Goal: Transaction & Acquisition: Purchase product/service

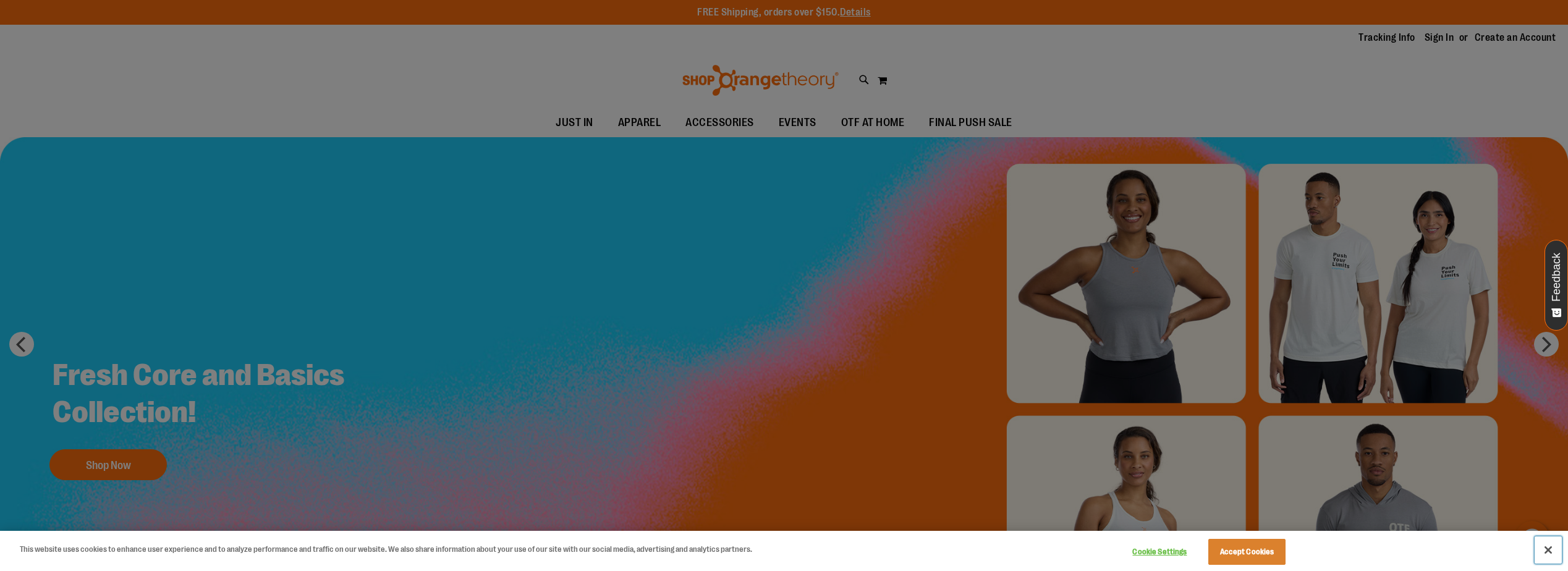
click at [1552, 550] on button "Close" at bounding box center [1548, 550] width 27 height 27
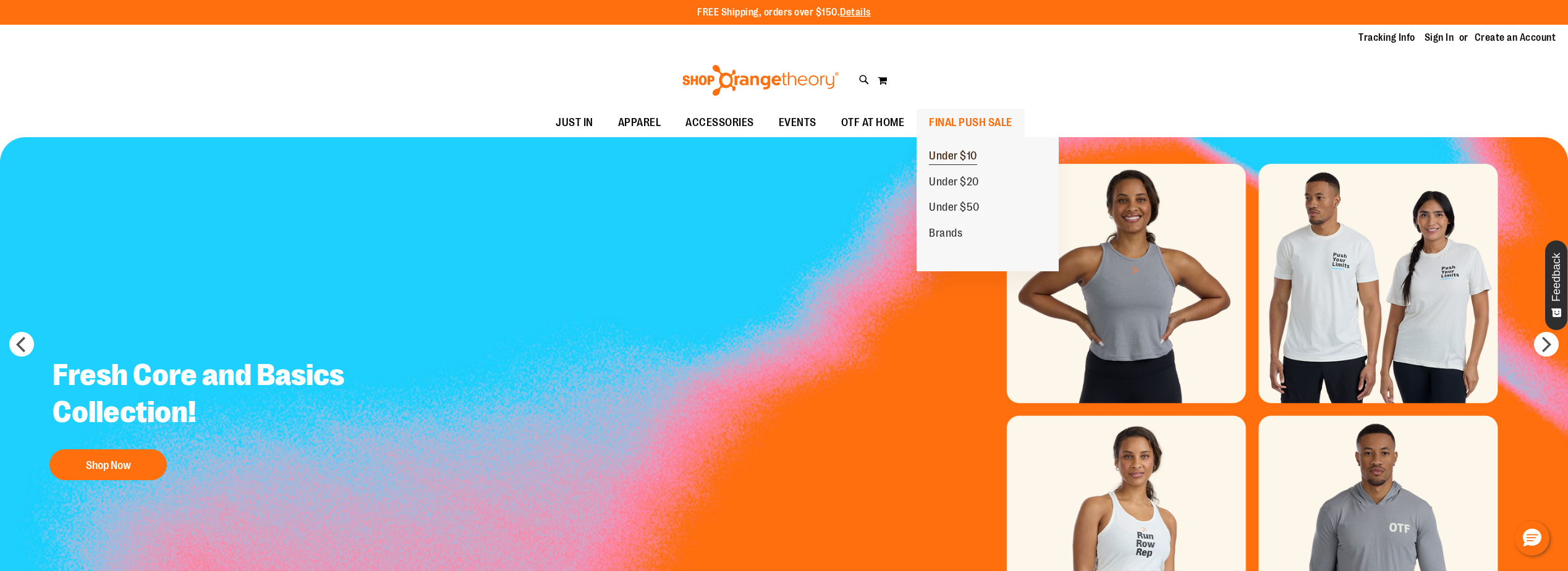
click at [951, 147] on link "Under $10" at bounding box center [953, 156] width 73 height 26
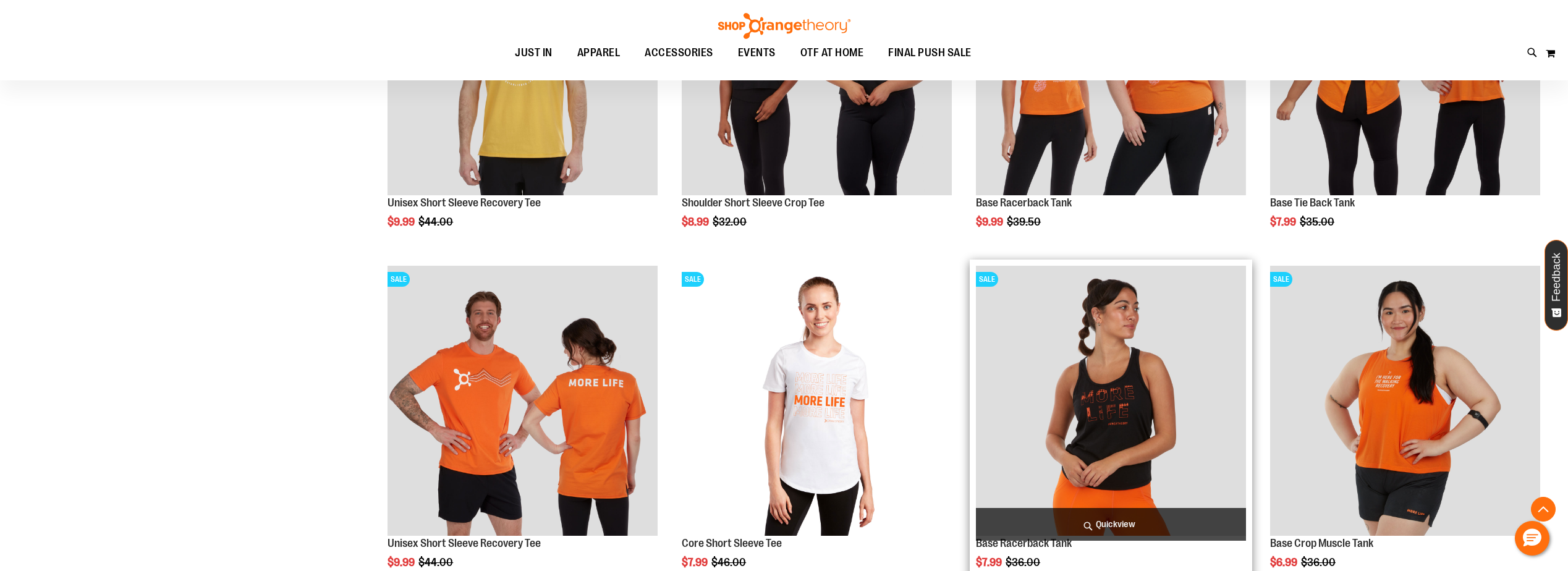
scroll to position [370, 0]
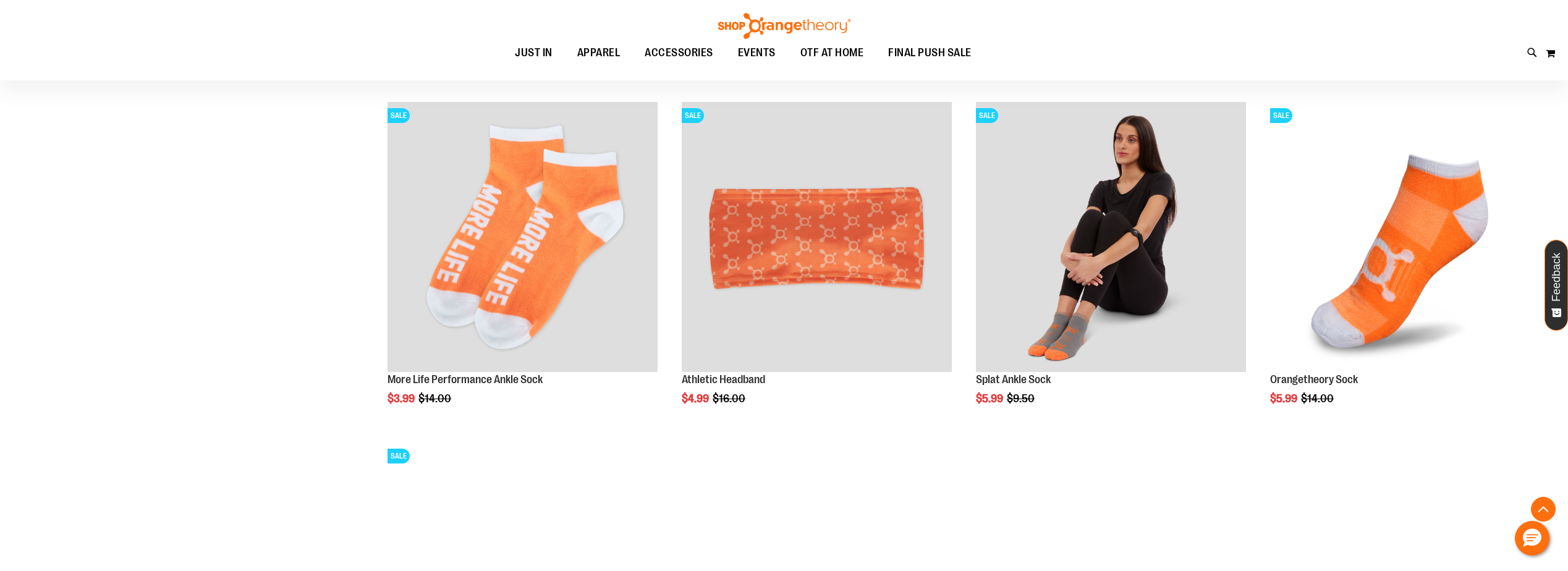
scroll to position [1173, 0]
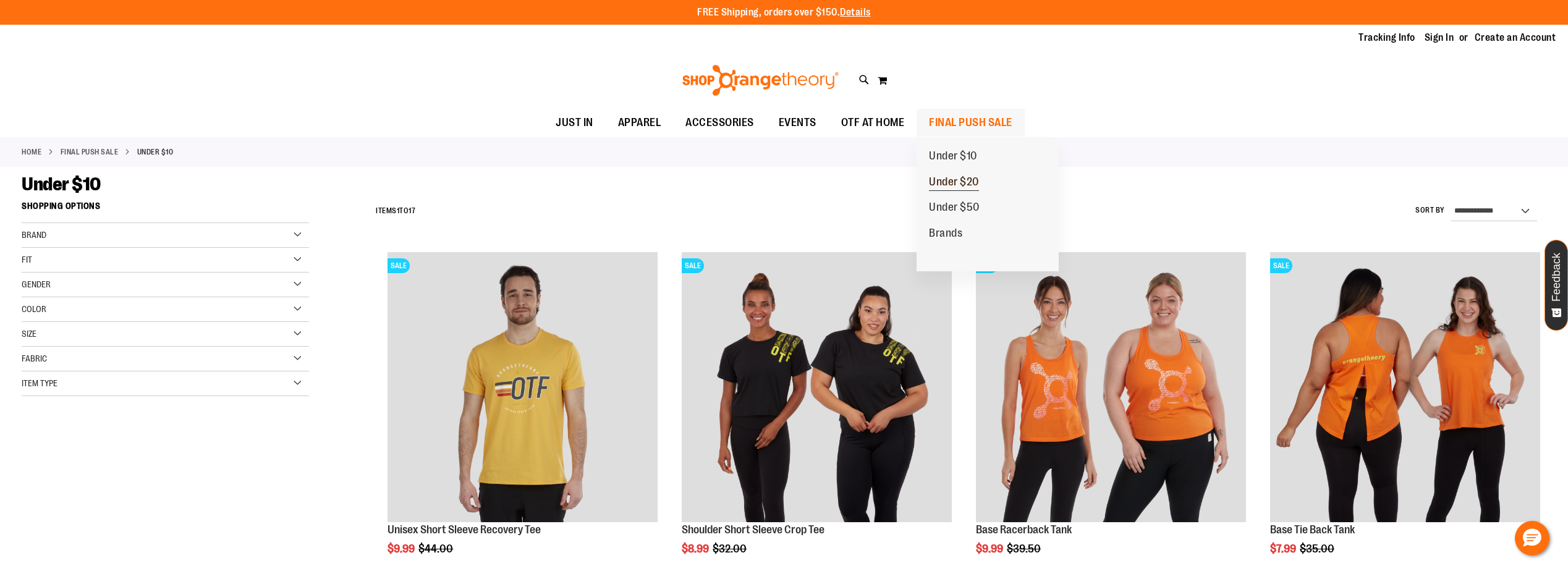
click at [960, 184] on span "Under $20" at bounding box center [954, 183] width 50 height 16
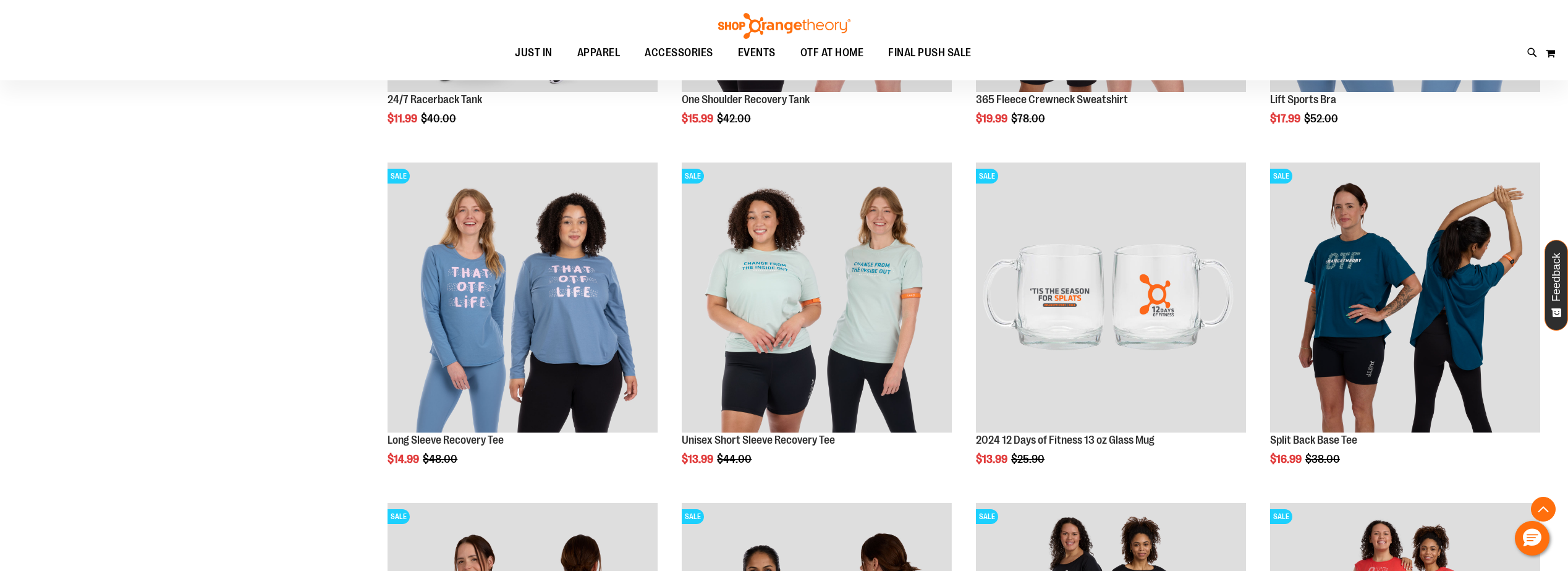
scroll to position [432, 0]
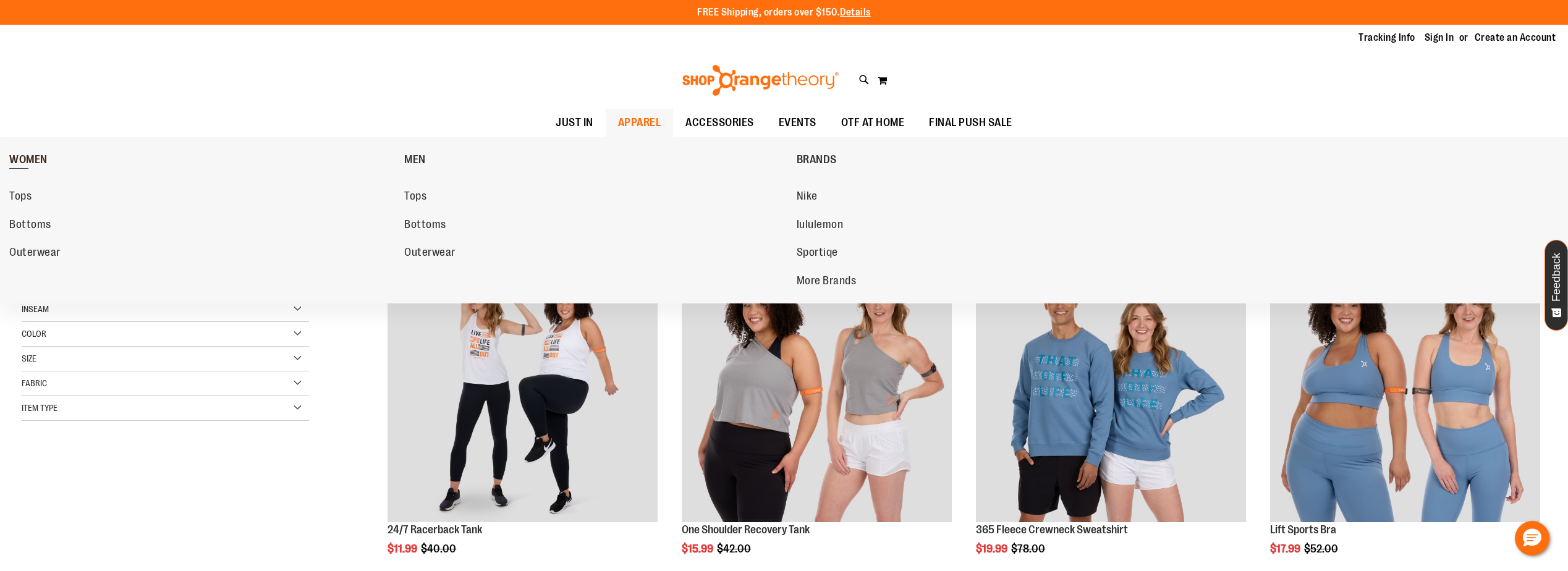
click at [35, 162] on span "WOMEN" at bounding box center [28, 161] width 38 height 16
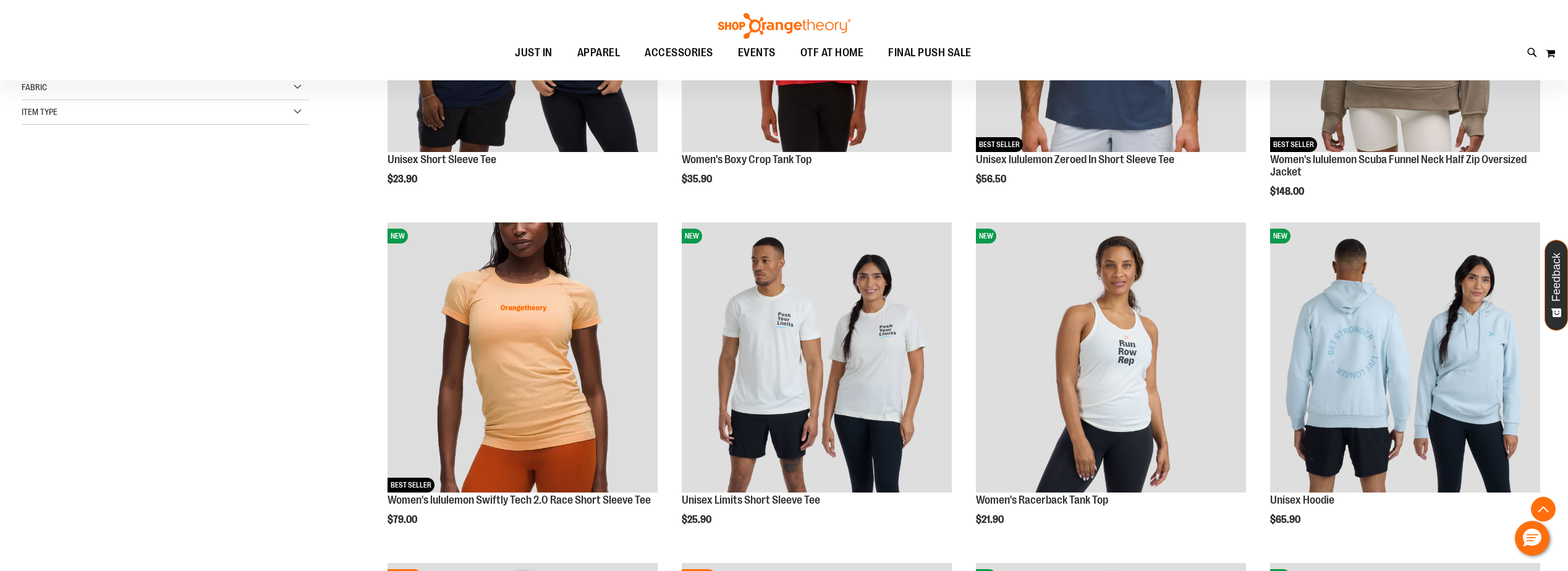
scroll to position [370, 0]
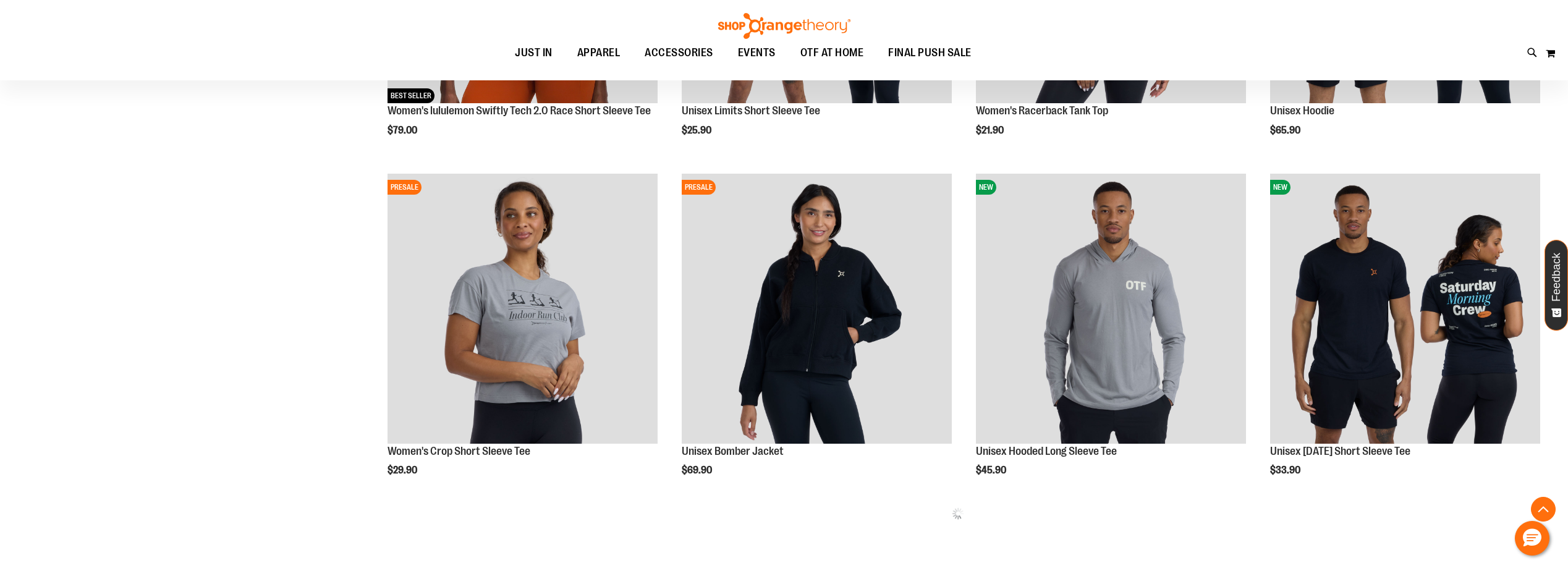
scroll to position [759, 0]
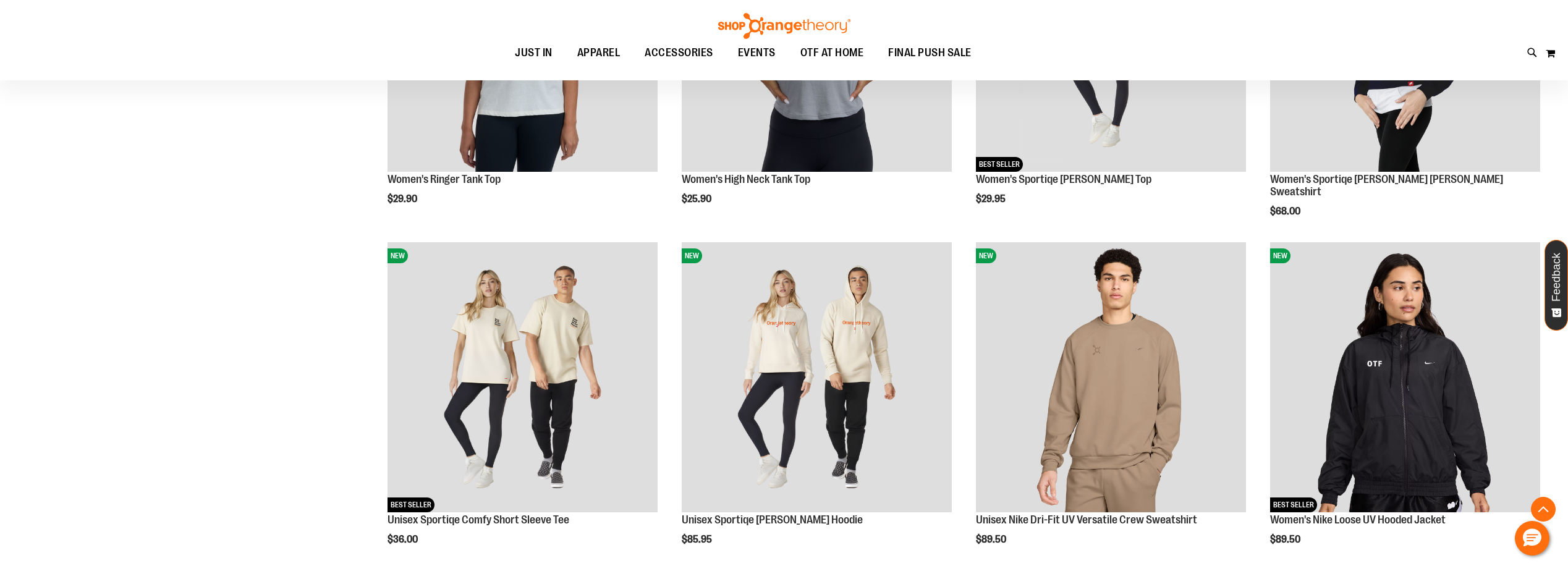
scroll to position [1500, 0]
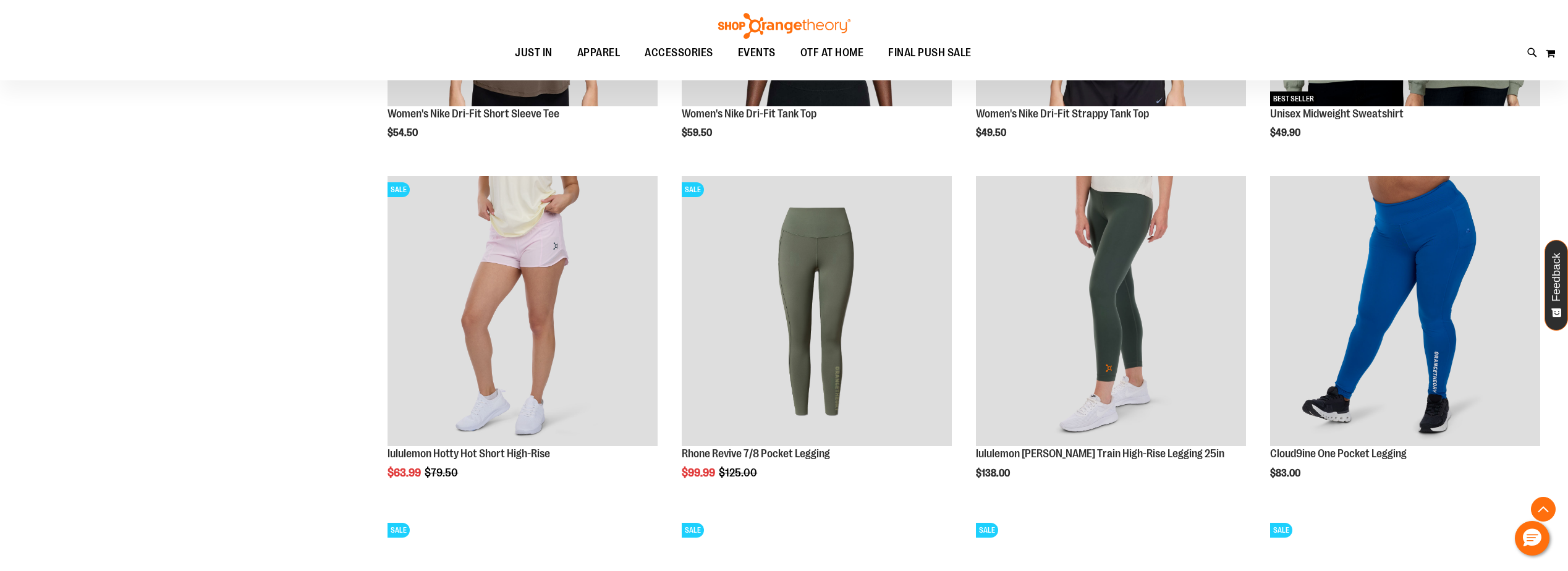
scroll to position [1945, 0]
